Goal: Information Seeking & Learning: Learn about a topic

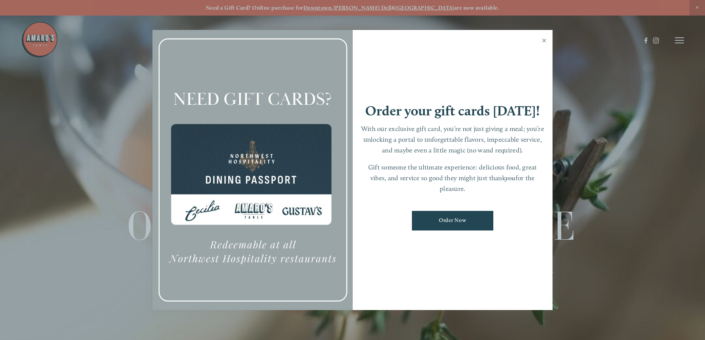
click at [546, 39] on link "Close" at bounding box center [544, 41] width 14 height 21
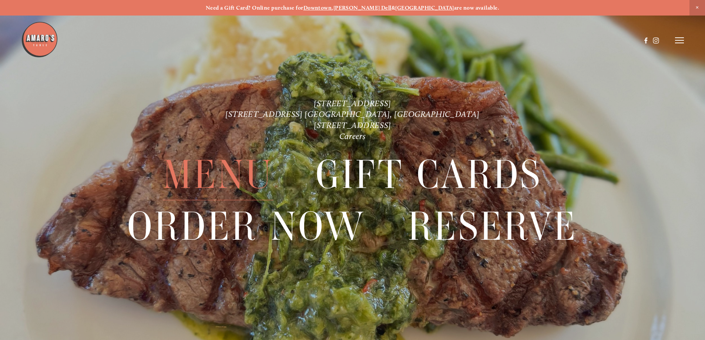
click at [224, 169] on span "Menu" at bounding box center [218, 175] width 110 height 51
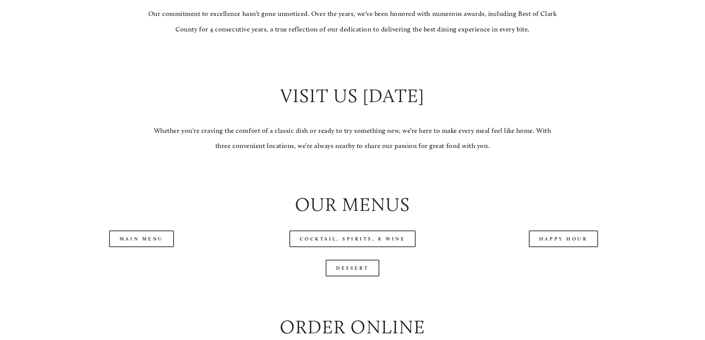
scroll to position [703, 0]
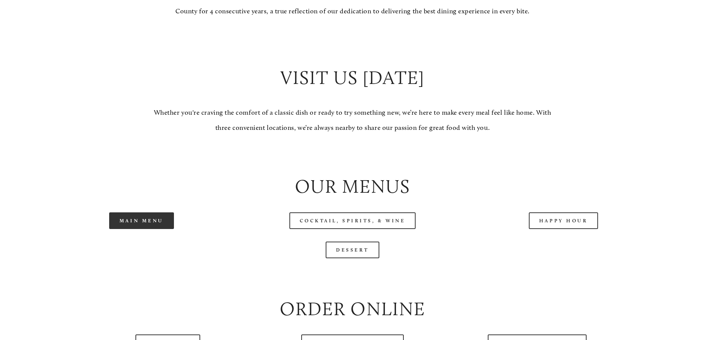
click at [147, 229] on link "Main Menu" at bounding box center [141, 220] width 65 height 17
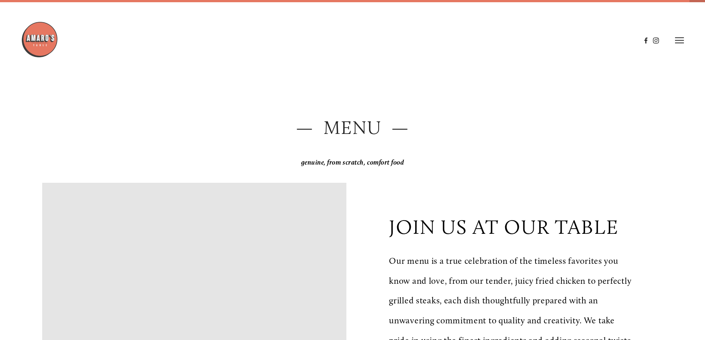
scroll to position [0, 0]
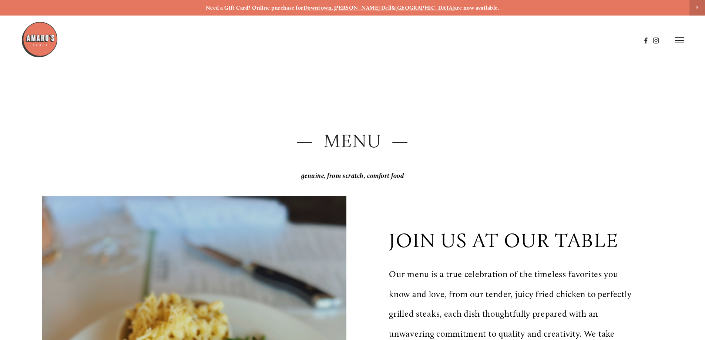
click at [682, 41] on icon at bounding box center [679, 40] width 9 height 7
click at [578, 39] on span "Visit" at bounding box center [580, 40] width 13 height 7
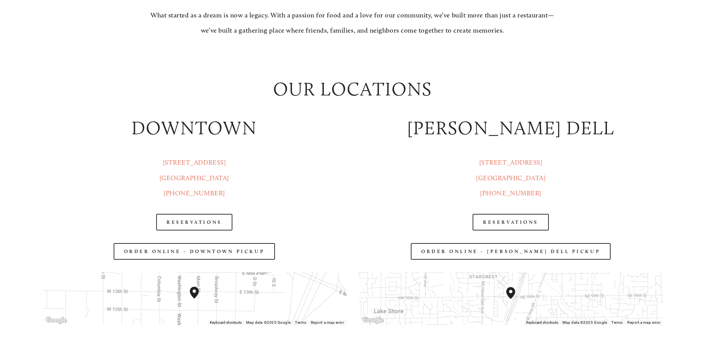
scroll to position [999, 0]
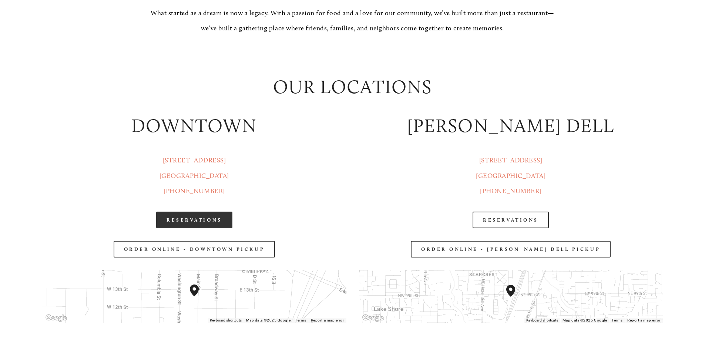
click at [193, 220] on link "Reservations" at bounding box center [194, 220] width 76 height 17
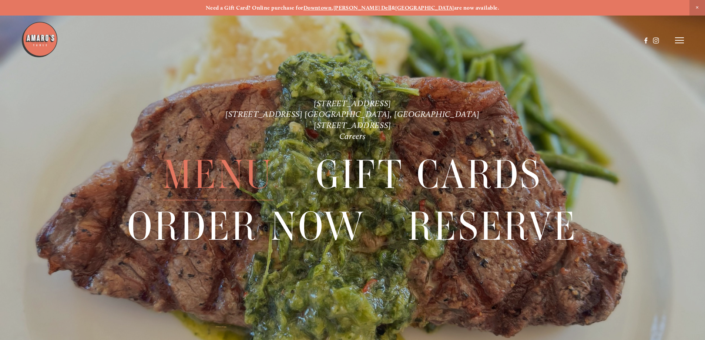
click at [222, 178] on span "Menu" at bounding box center [218, 175] width 110 height 51
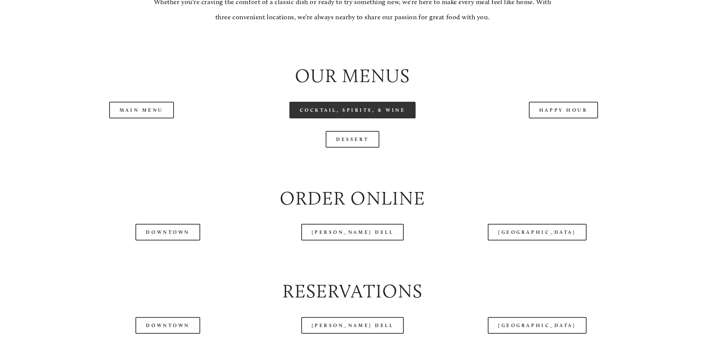
scroll to position [814, 0]
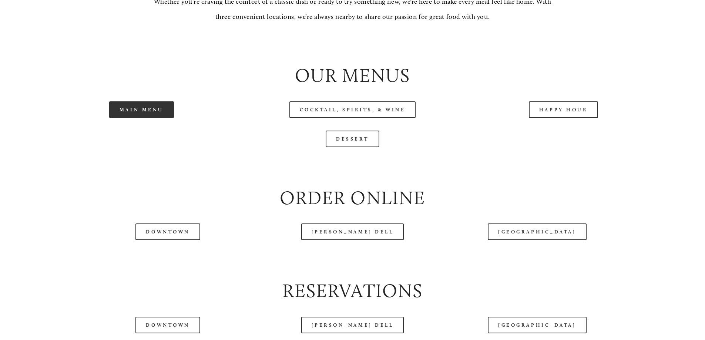
click at [162, 118] on link "Main Menu" at bounding box center [141, 109] width 65 height 17
